Goal: Register for event/course

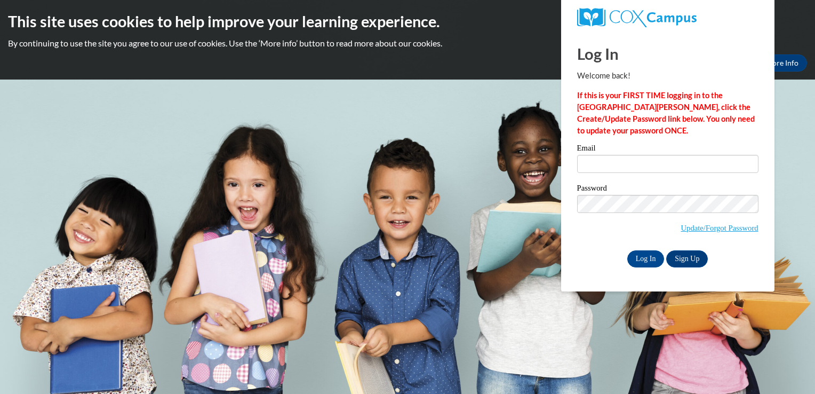
type input "nau.kri@bristol.k12.wi.us"
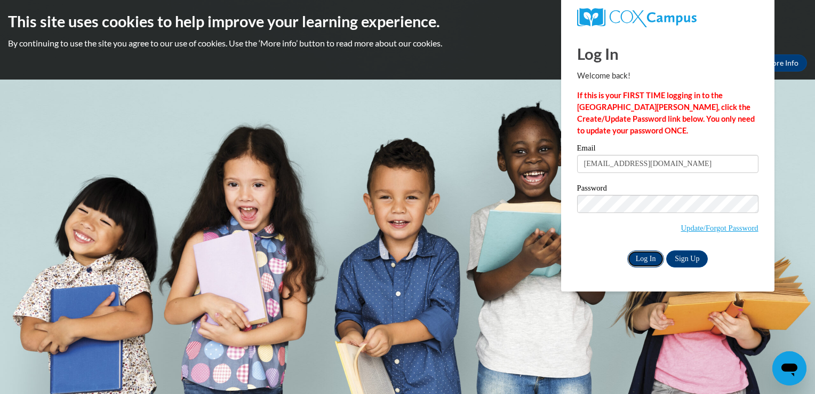
click at [648, 255] on input "Log In" at bounding box center [645, 258] width 37 height 17
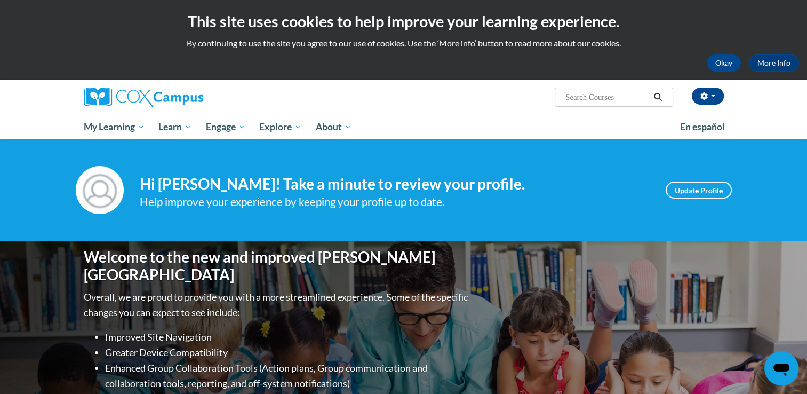
click at [600, 97] on input "Search..." at bounding box center [606, 97] width 85 height 13
type input "early literacy"
click at [660, 95] on icon "Search" at bounding box center [658, 97] width 8 height 8
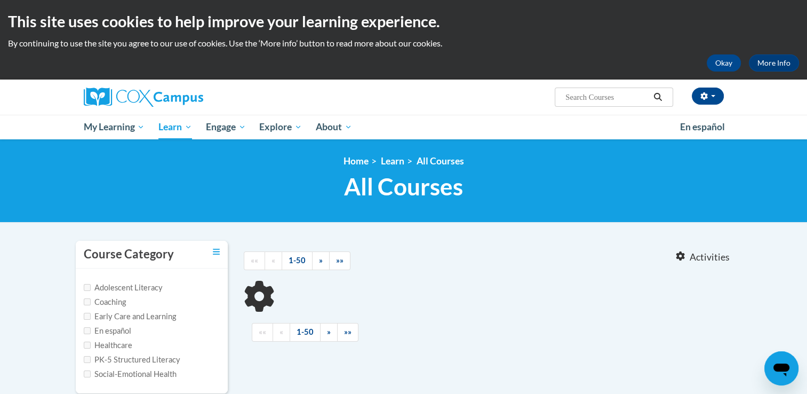
type input "early literacy"
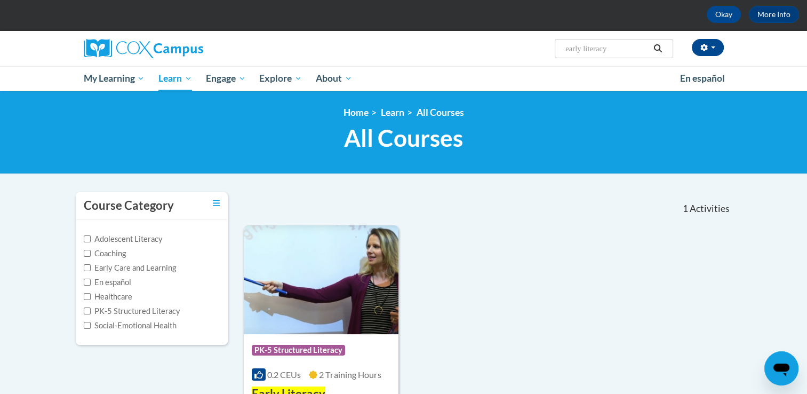
scroll to position [160, 0]
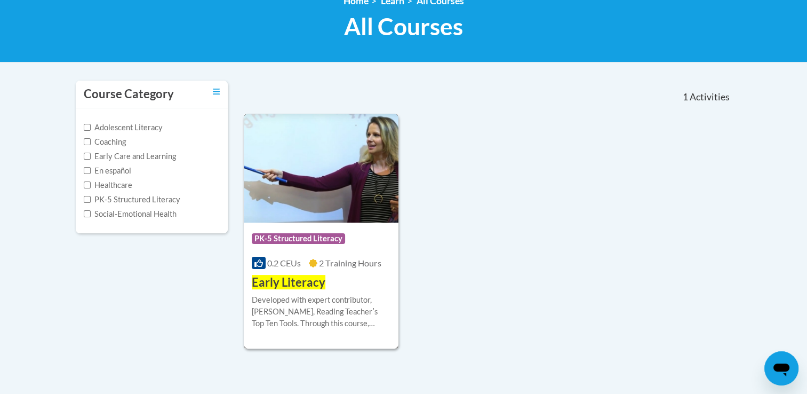
click at [301, 280] on span "Early Literacy" at bounding box center [289, 282] width 74 height 14
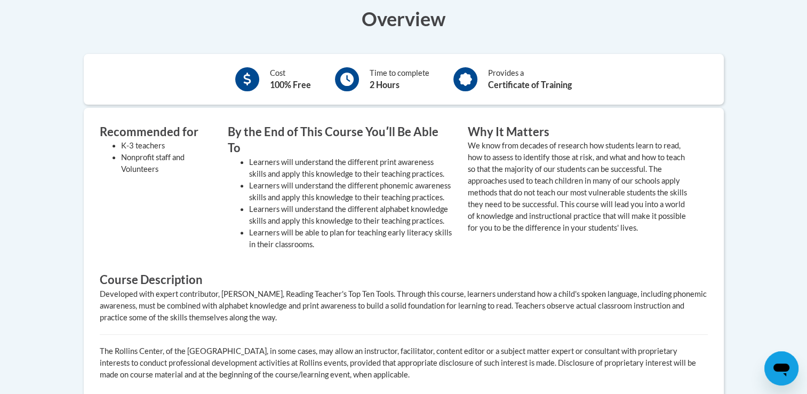
scroll to position [320, 0]
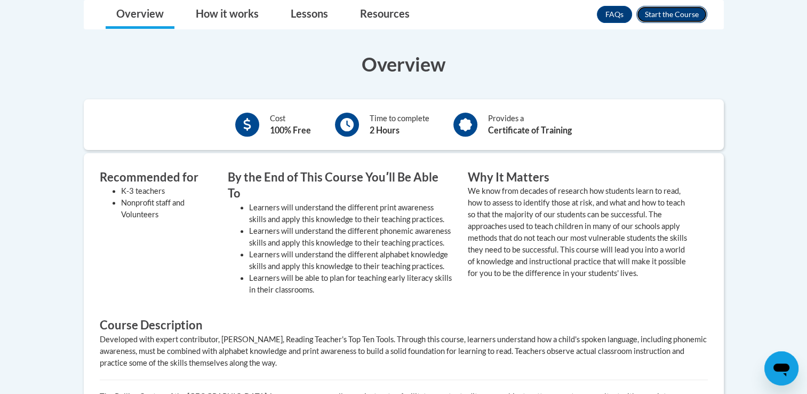
click at [669, 12] on button "Enroll" at bounding box center [671, 14] width 71 height 17
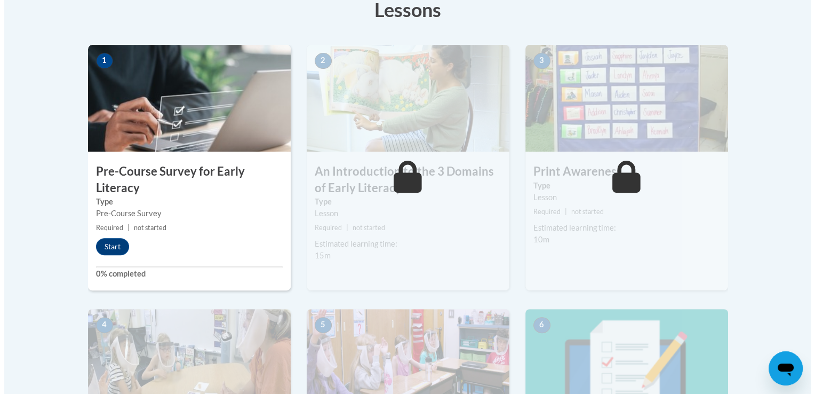
scroll to position [320, 0]
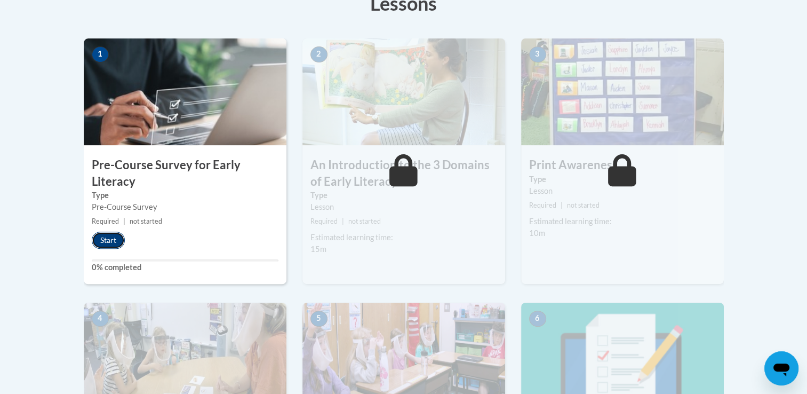
click at [111, 239] on button "Start" at bounding box center [108, 239] width 33 height 17
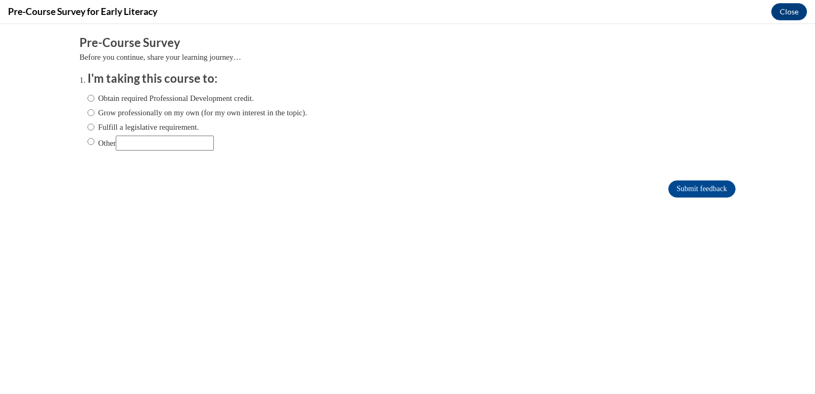
scroll to position [0, 0]
click at [87, 96] on input "Obtain required Professional Development credit." at bounding box center [90, 98] width 7 height 12
radio input "true"
click at [693, 183] on input "Submit feedback" at bounding box center [701, 188] width 67 height 17
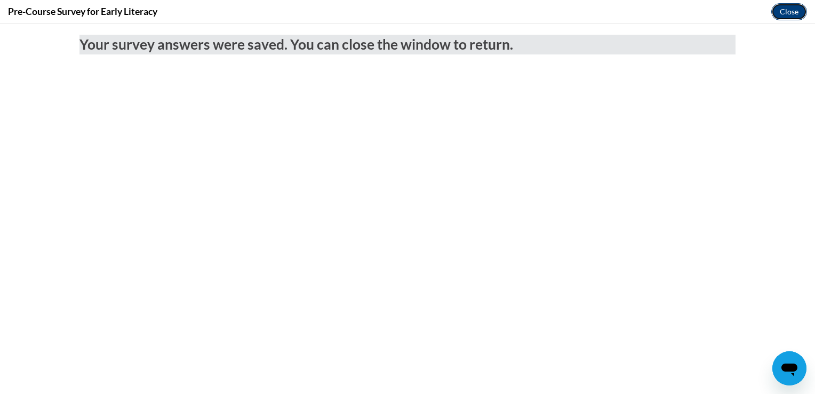
click at [785, 12] on button "Close" at bounding box center [789, 11] width 36 height 17
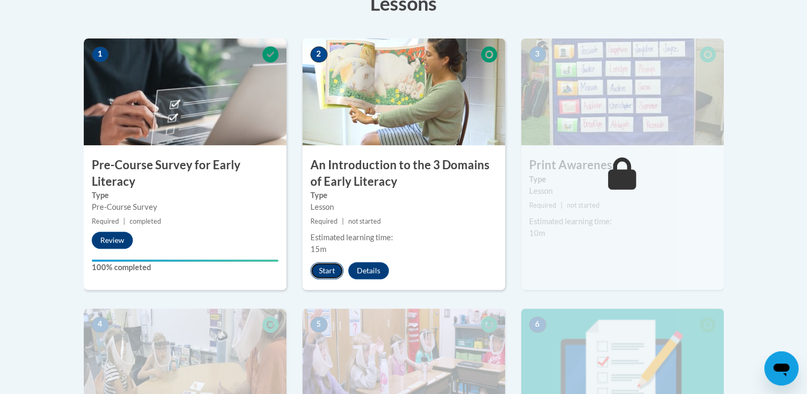
click at [328, 269] on button "Start" at bounding box center [326, 270] width 33 height 17
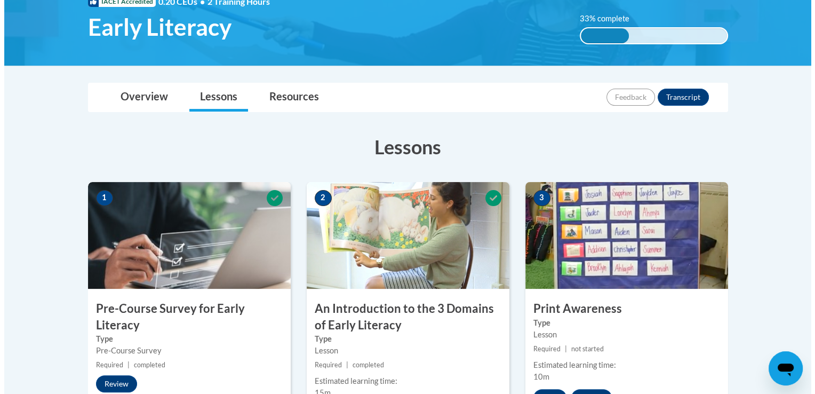
scroll to position [267, 0]
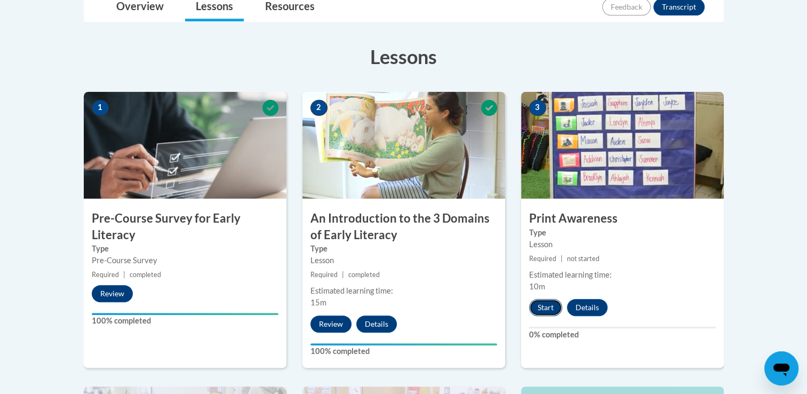
click at [545, 310] on button "Start" at bounding box center [545, 307] width 33 height 17
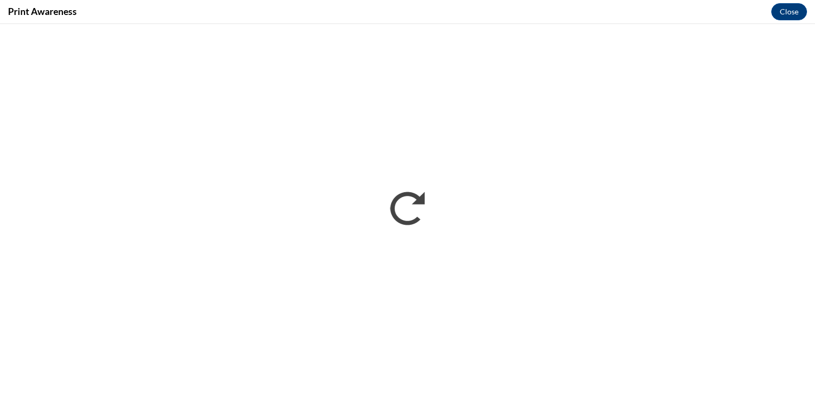
scroll to position [0, 0]
